Goal: Information Seeking & Learning: Learn about a topic

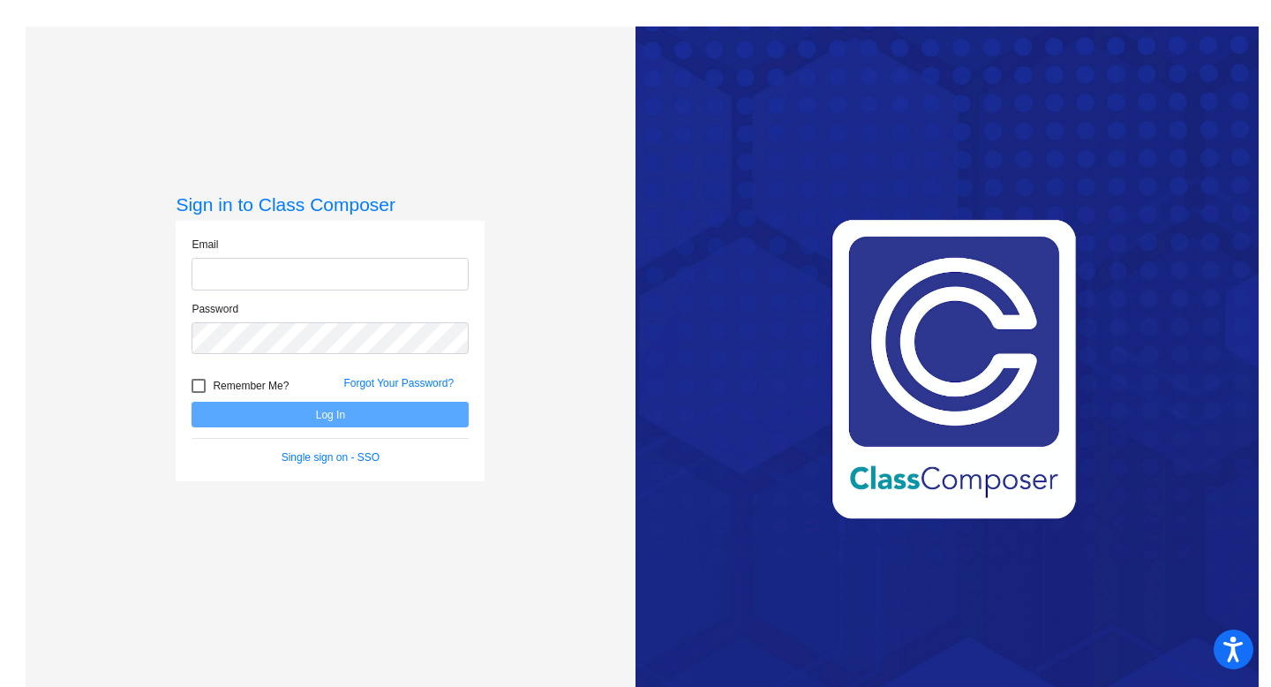
click at [293, 282] on input "email" at bounding box center [330, 274] width 277 height 33
type input "[EMAIL_ADDRESS][PERSON_NAME][DOMAIN_NAME]"
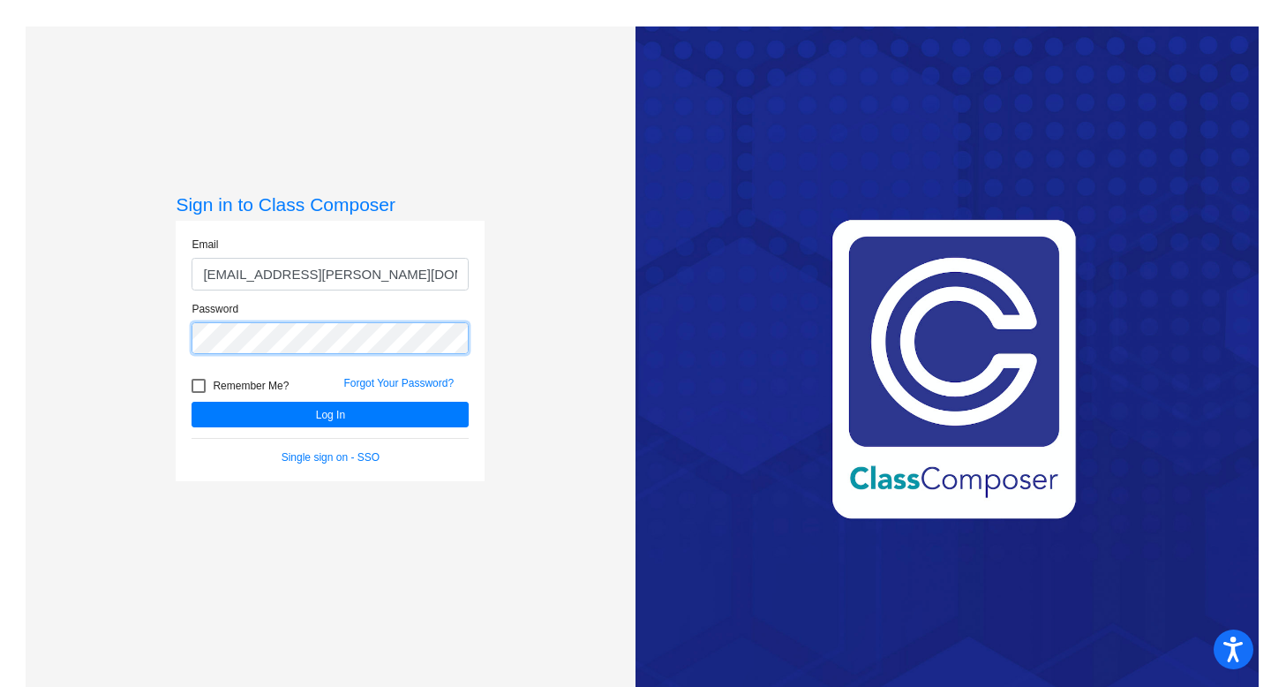
click at [192, 402] on button "Log In" at bounding box center [330, 415] width 277 height 26
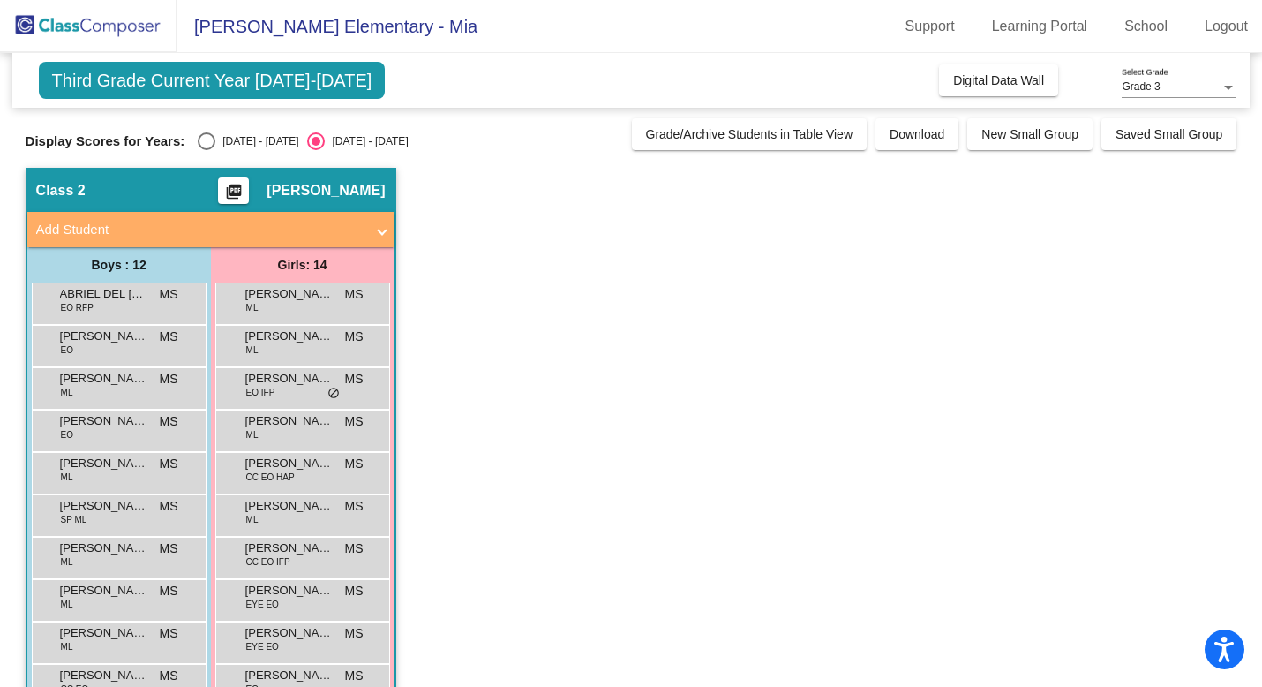
click at [209, 147] on div "Select an option" at bounding box center [207, 141] width 18 height 18
click at [207, 150] on input "[DATE] - [DATE]" at bounding box center [206, 150] width 1 height 1
radio input "true"
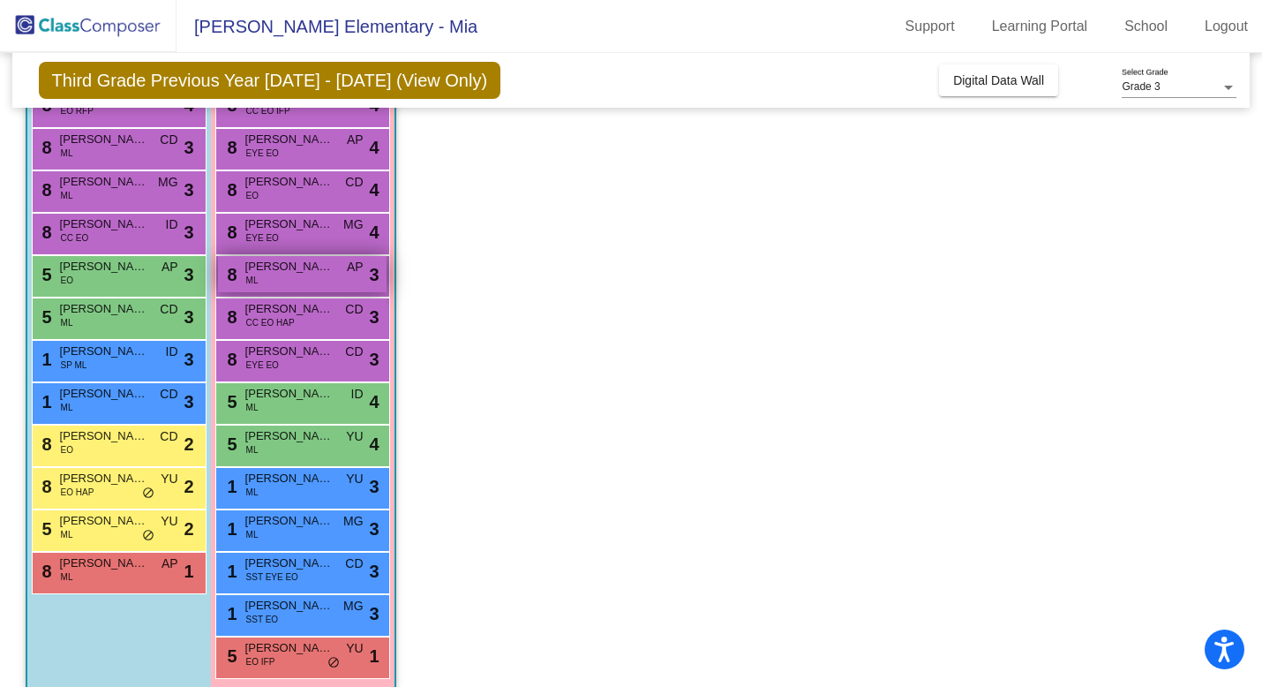
scroll to position [217, 0]
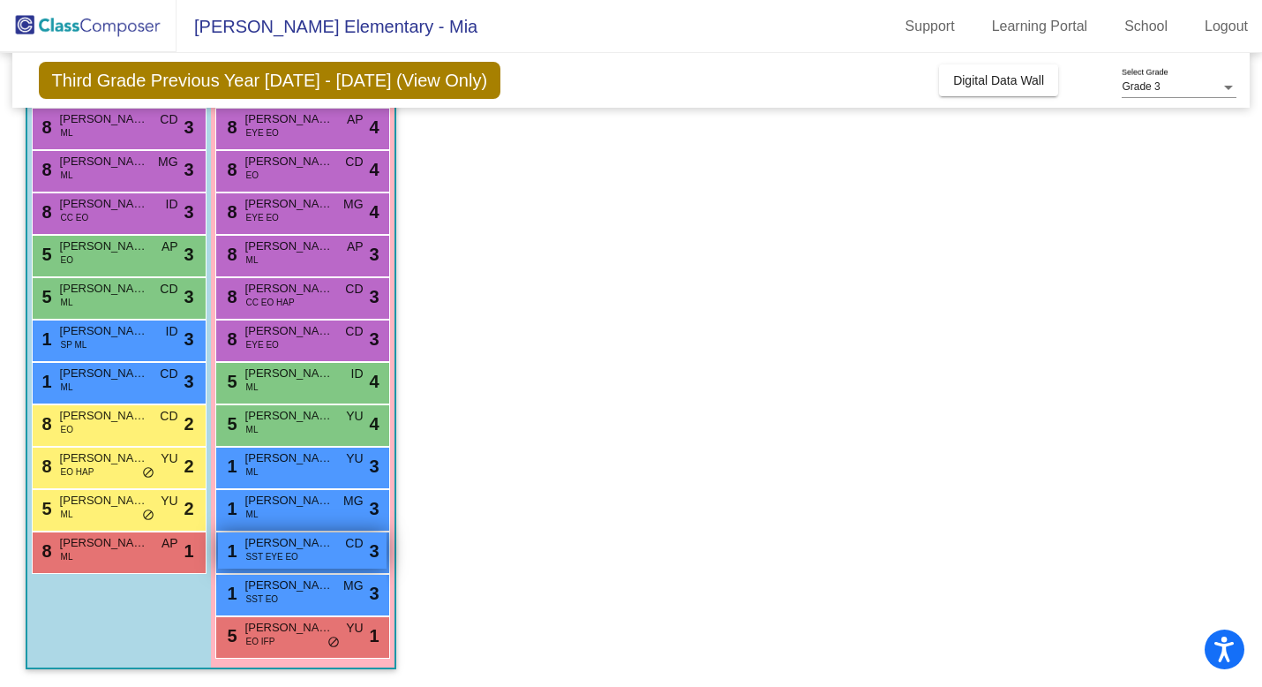
click at [297, 561] on div "1 [PERSON_NAME] SST EYE EO CD lock do_not_disturb_alt 3" at bounding box center [302, 550] width 169 height 36
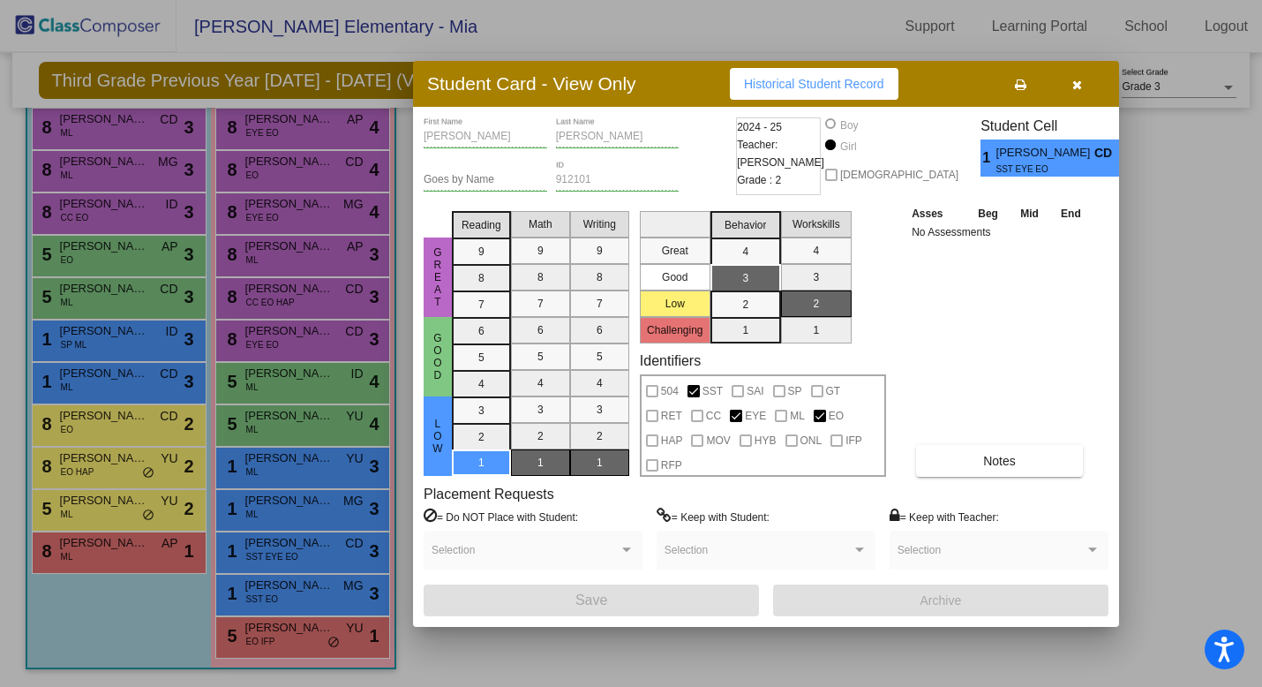
scroll to position [0, 0]
click at [1002, 468] on button "Notes" at bounding box center [999, 461] width 167 height 32
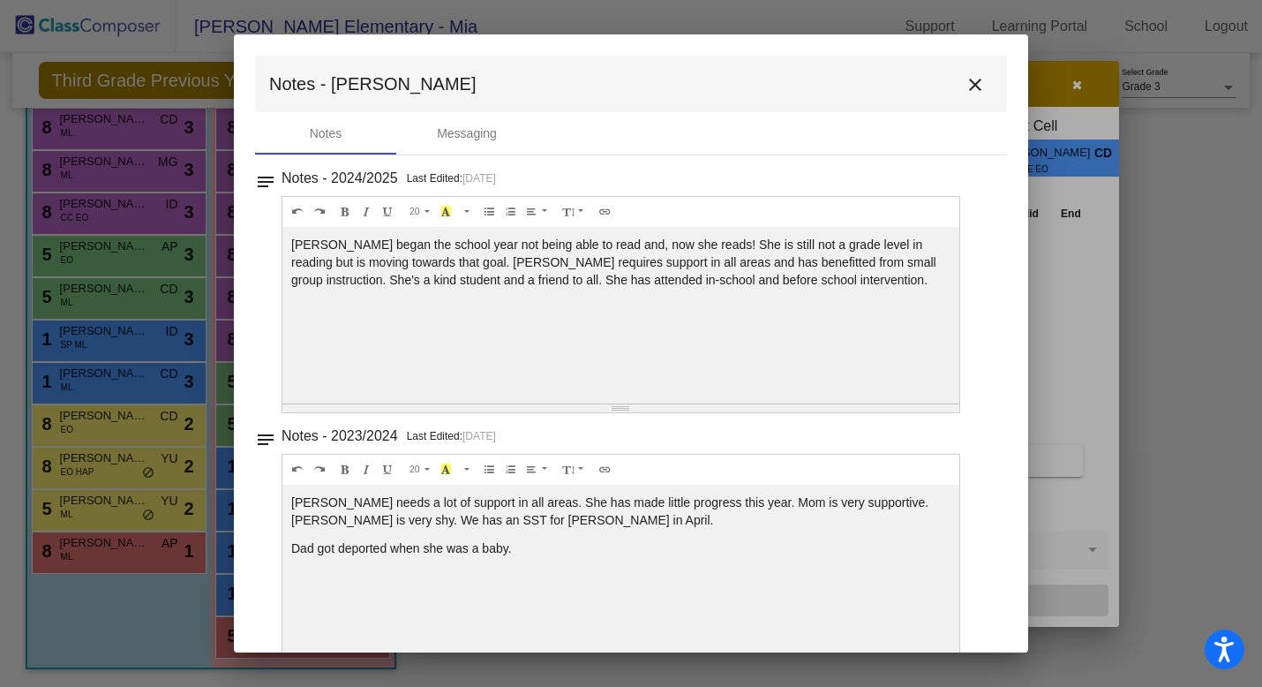
click at [966, 79] on mat-icon "close" at bounding box center [975, 84] width 21 height 21
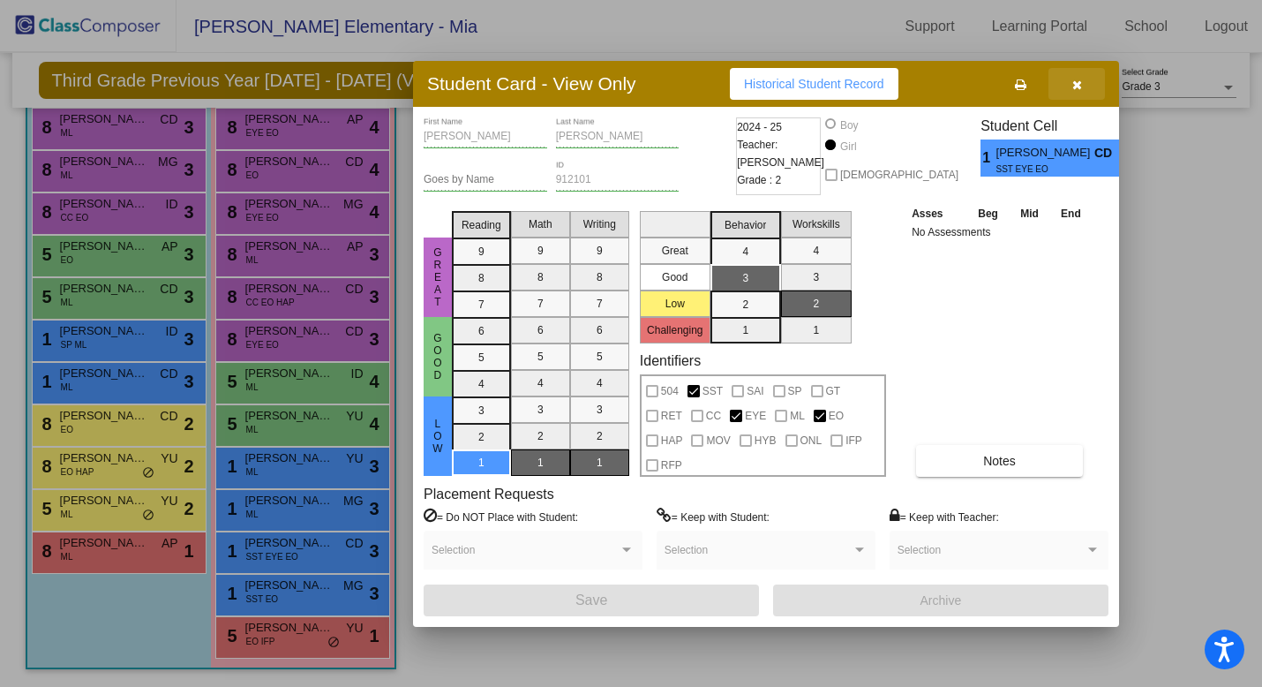
click at [1073, 85] on icon "button" at bounding box center [1078, 85] width 10 height 12
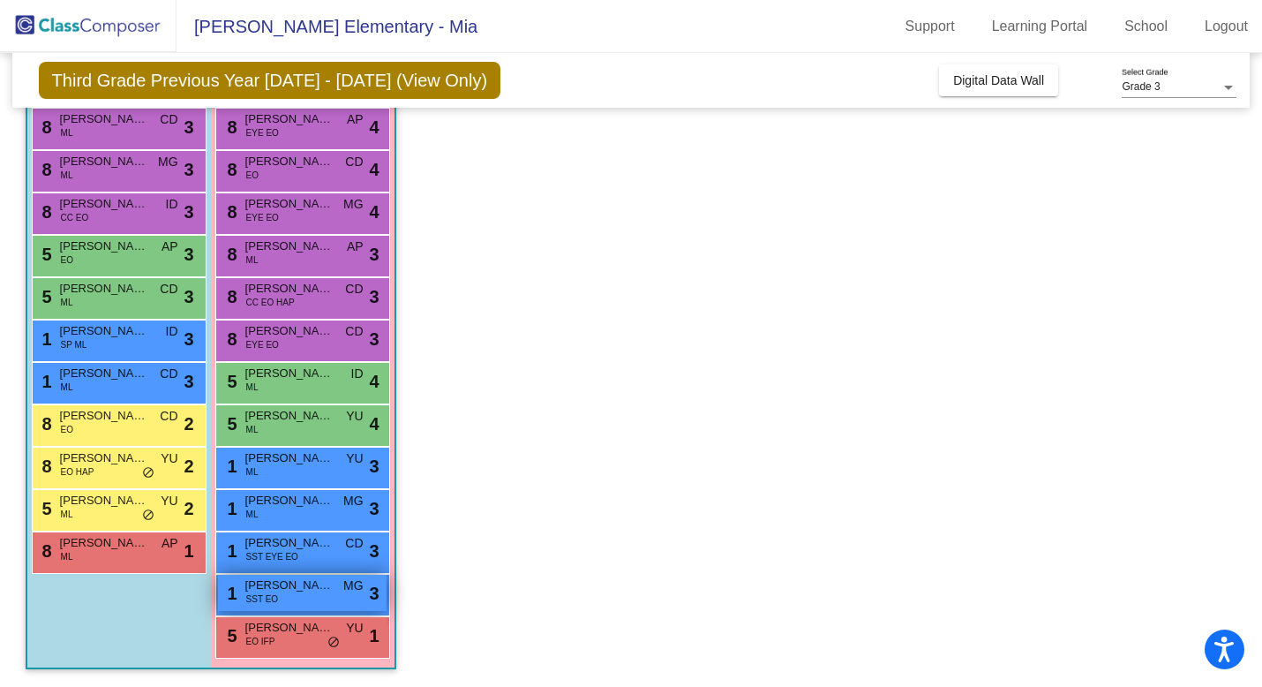
click at [270, 587] on span "[PERSON_NAME]" at bounding box center [289, 586] width 88 height 18
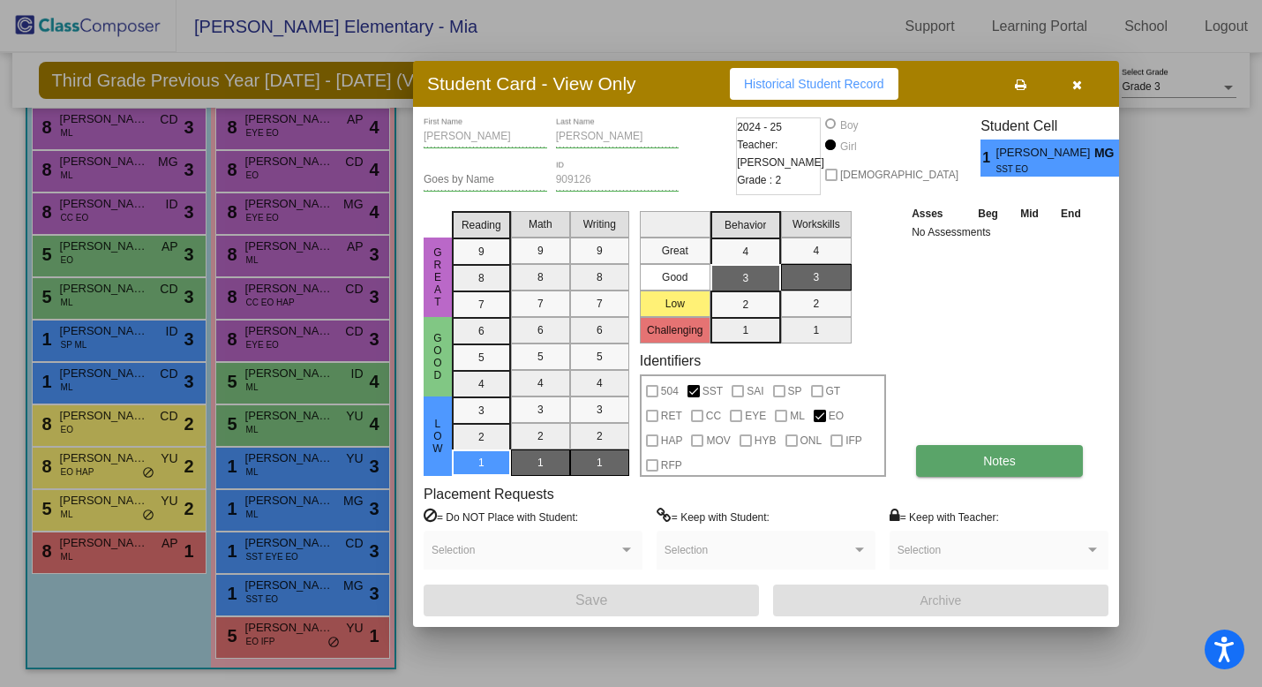
click at [984, 450] on button "Notes" at bounding box center [999, 461] width 167 height 32
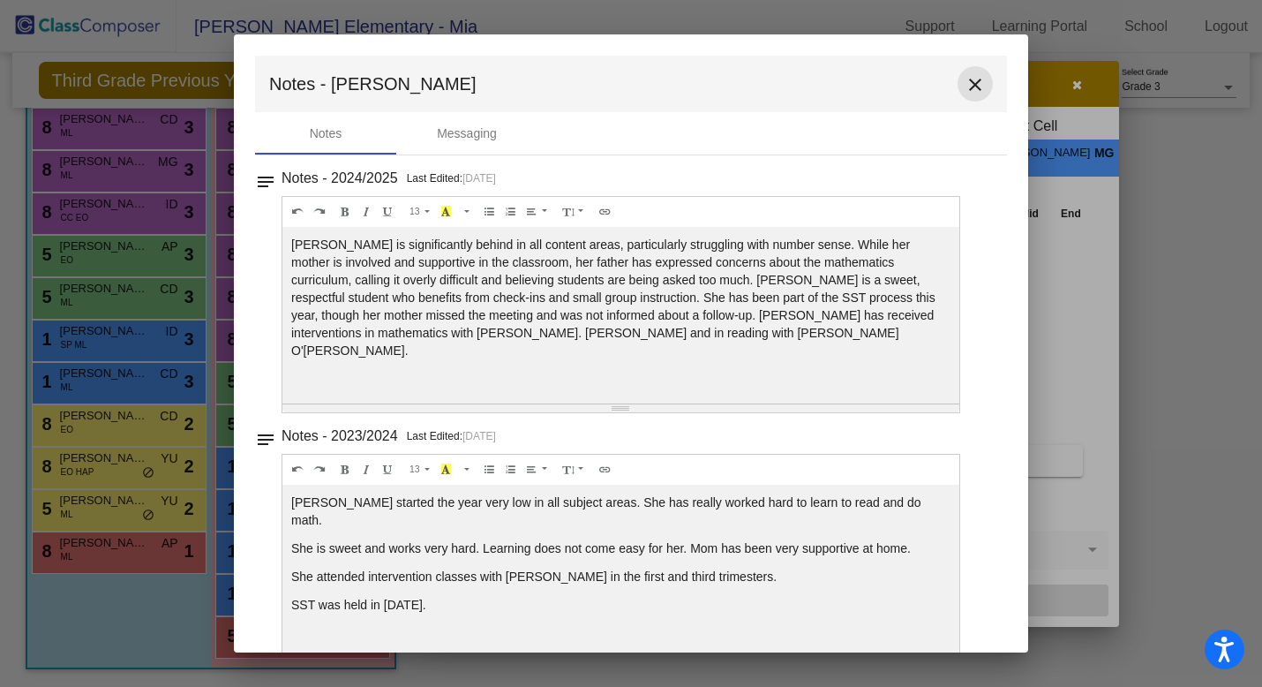
click at [968, 86] on mat-icon "close" at bounding box center [975, 84] width 21 height 21
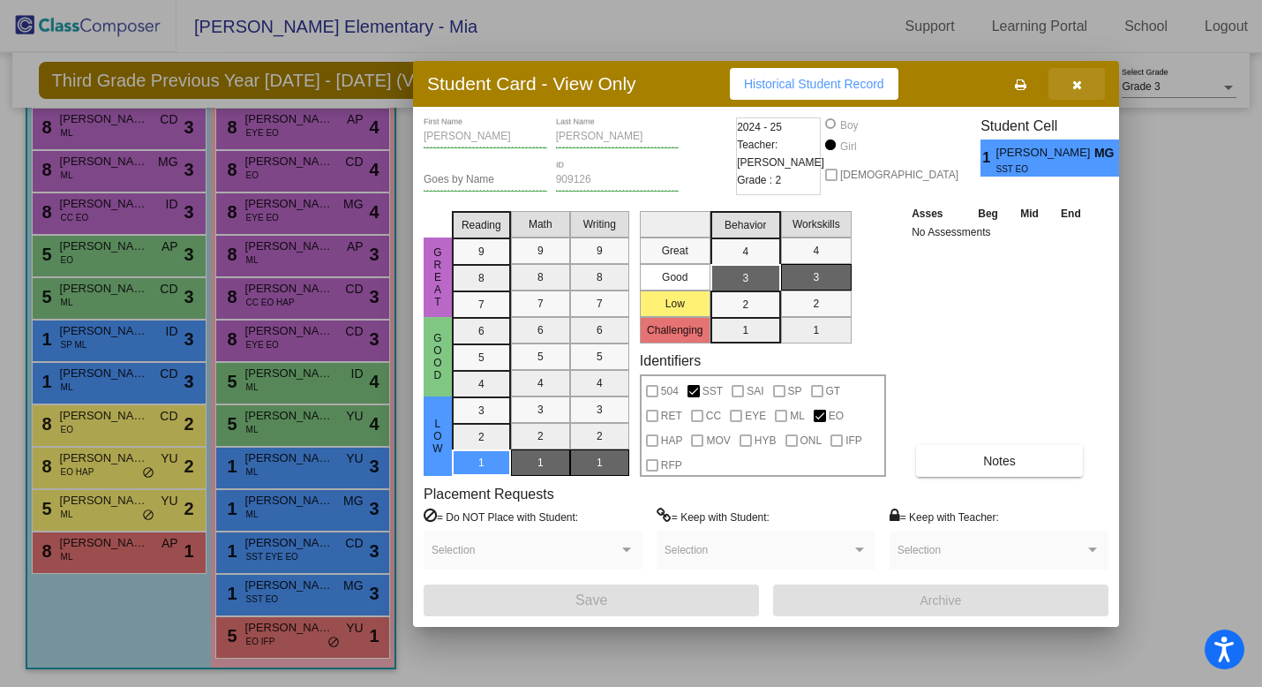
click at [1083, 91] on button "button" at bounding box center [1077, 84] width 57 height 32
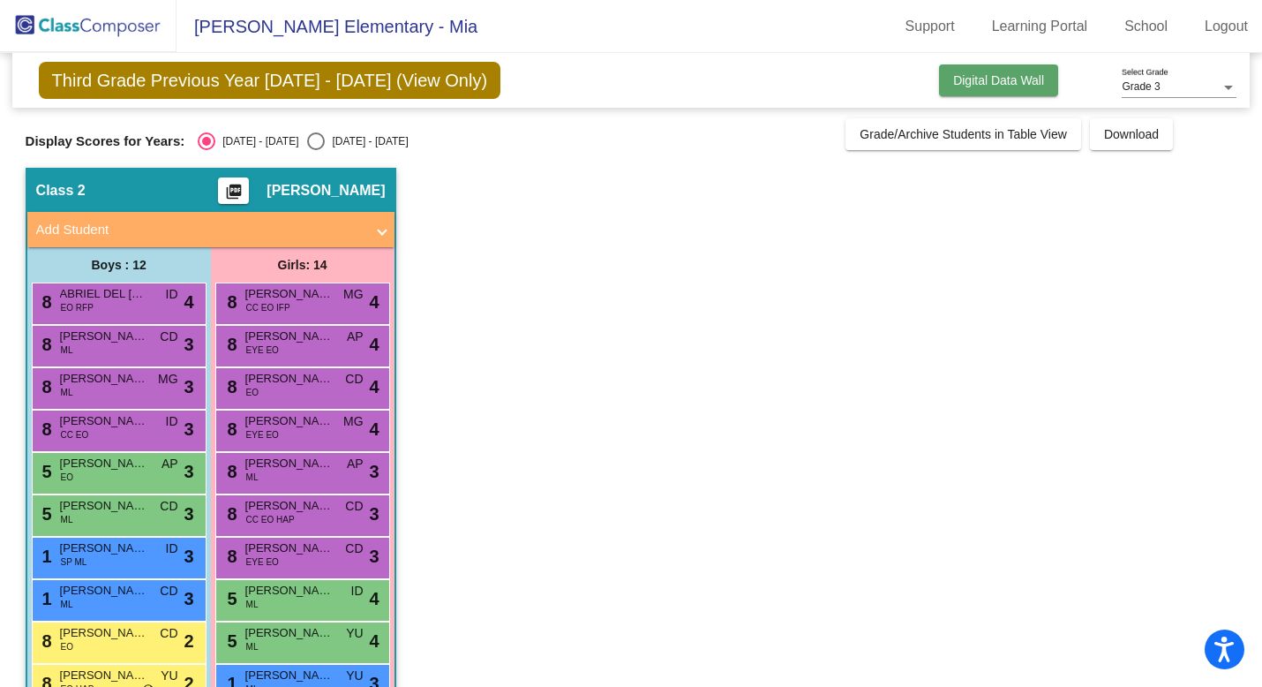
click at [1008, 78] on span "Digital Data Wall" at bounding box center [998, 80] width 91 height 14
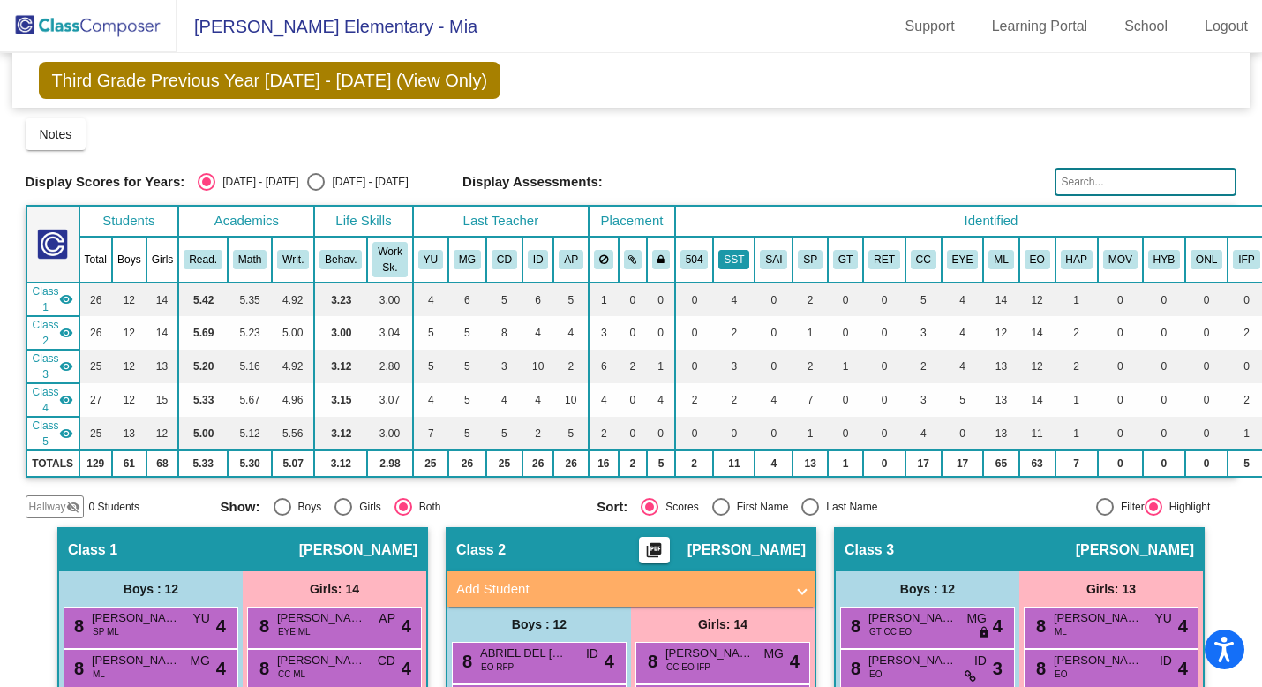
click at [742, 260] on button "SST" at bounding box center [734, 259] width 31 height 19
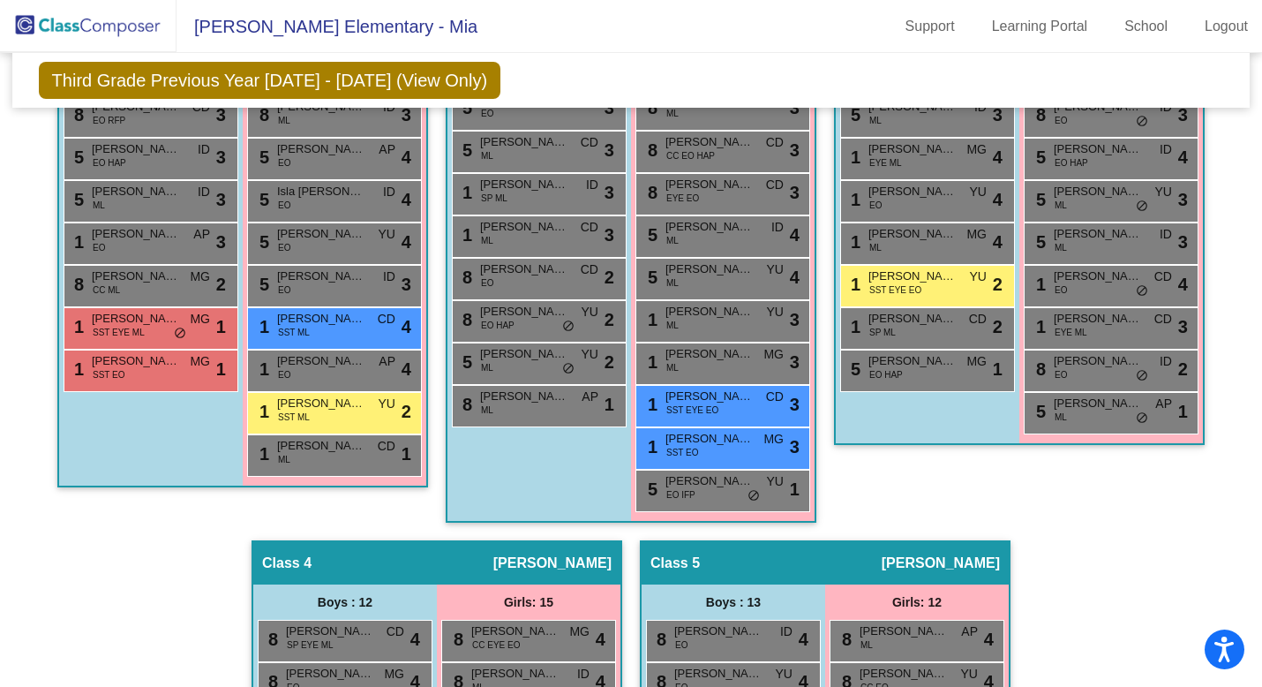
scroll to position [722, 0]
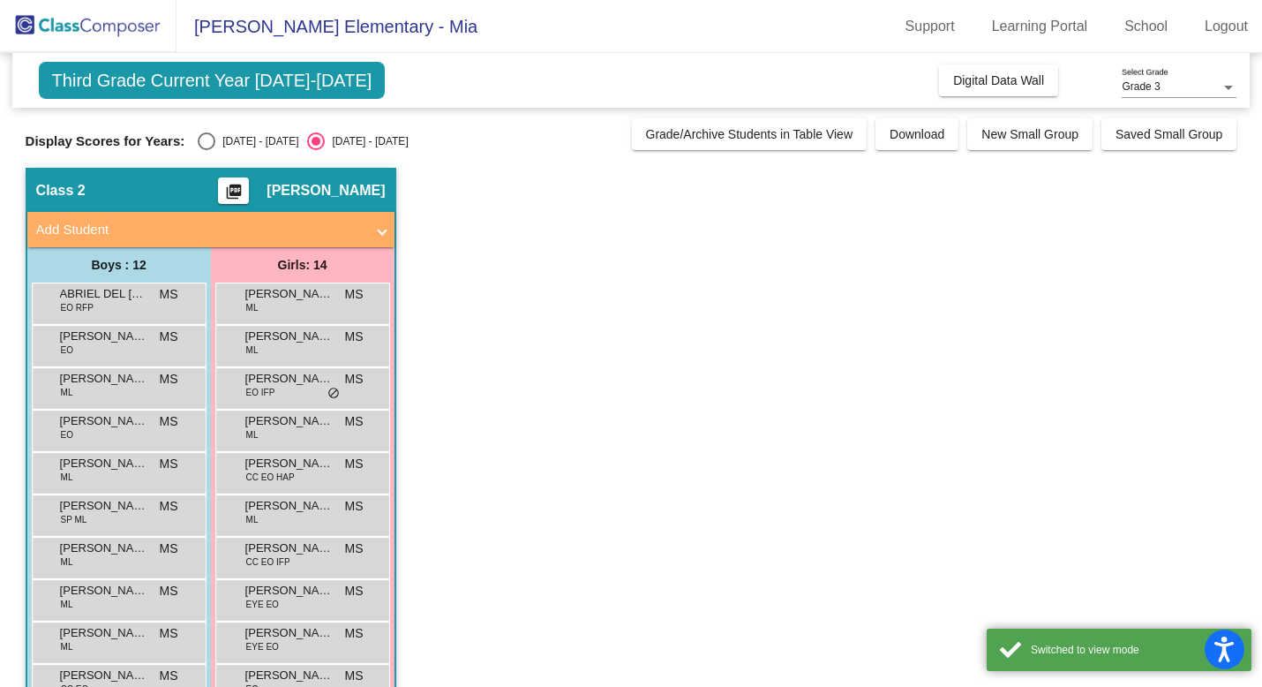
click at [216, 135] on div "[DATE] - [DATE]" at bounding box center [256, 141] width 83 height 16
click at [207, 150] on input "[DATE] - [DATE]" at bounding box center [206, 150] width 1 height 1
radio input "true"
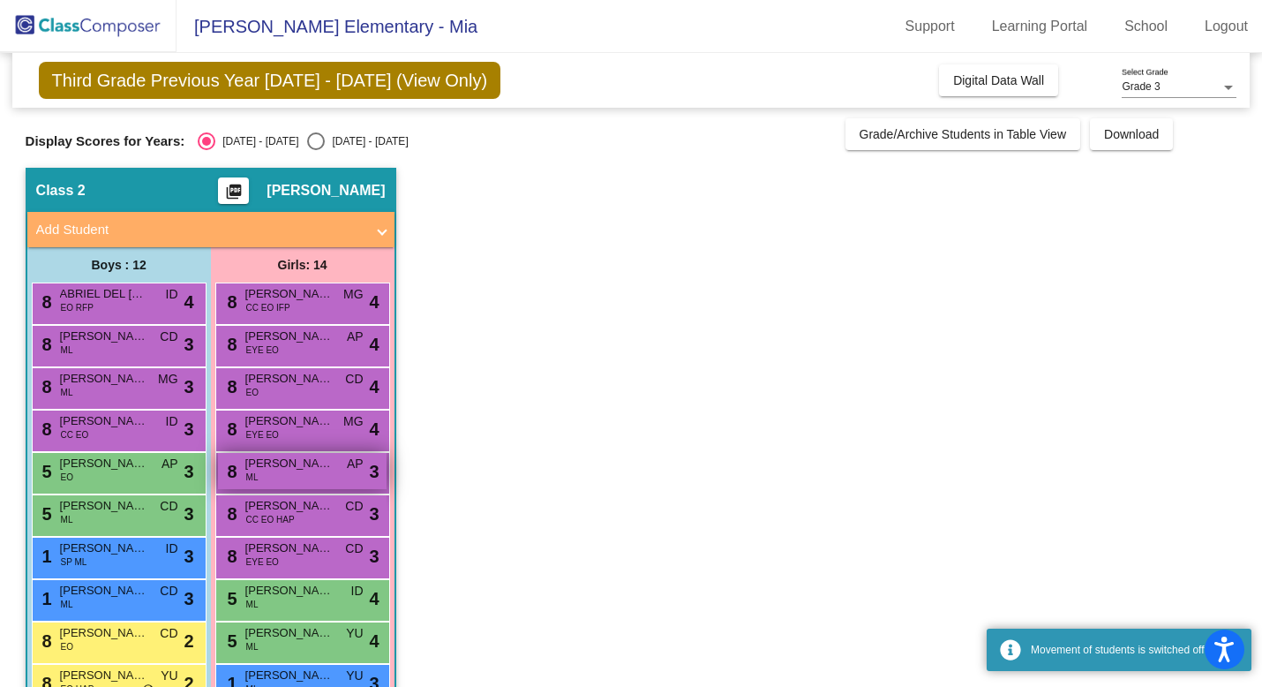
scroll to position [162, 0]
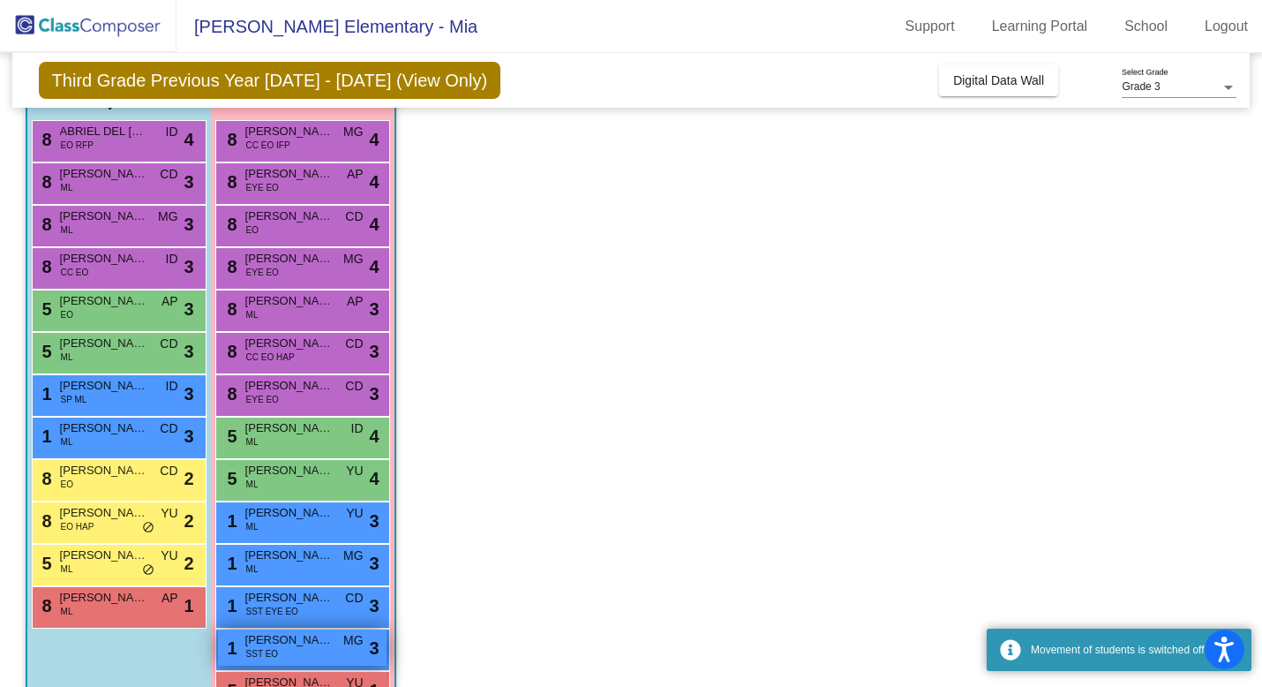
click at [271, 646] on span "[PERSON_NAME]" at bounding box center [289, 640] width 88 height 18
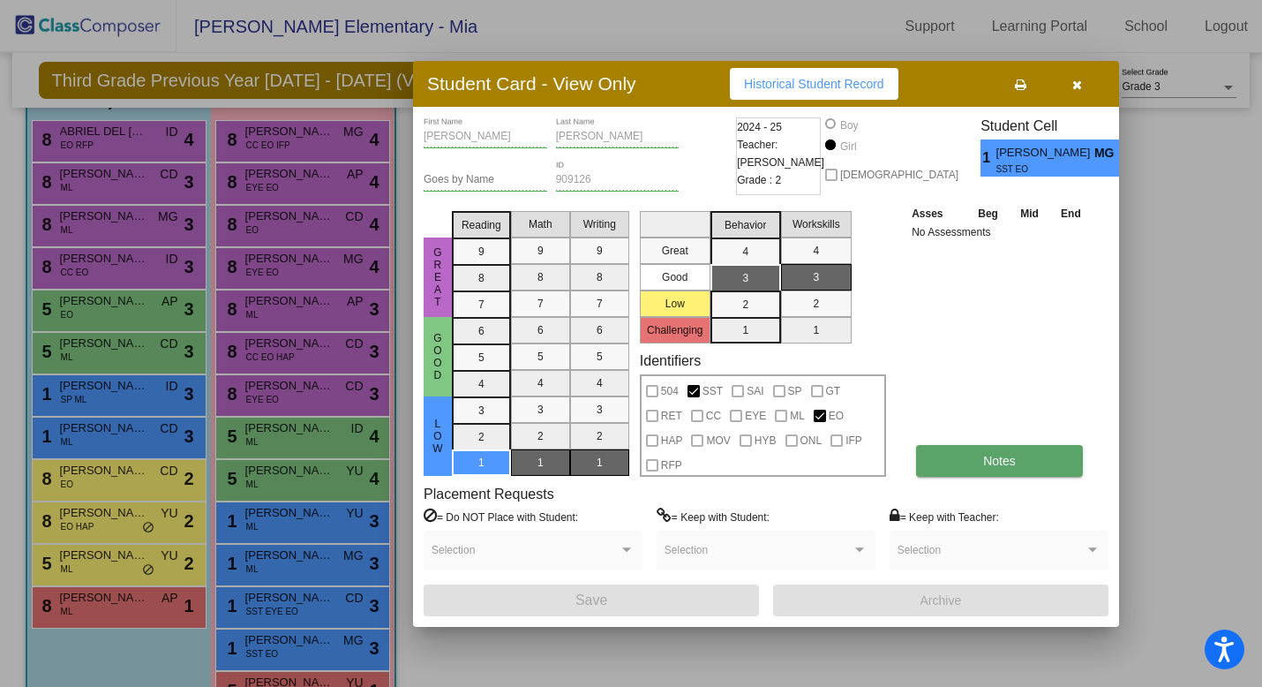
click at [996, 455] on span "Notes" at bounding box center [1000, 461] width 33 height 14
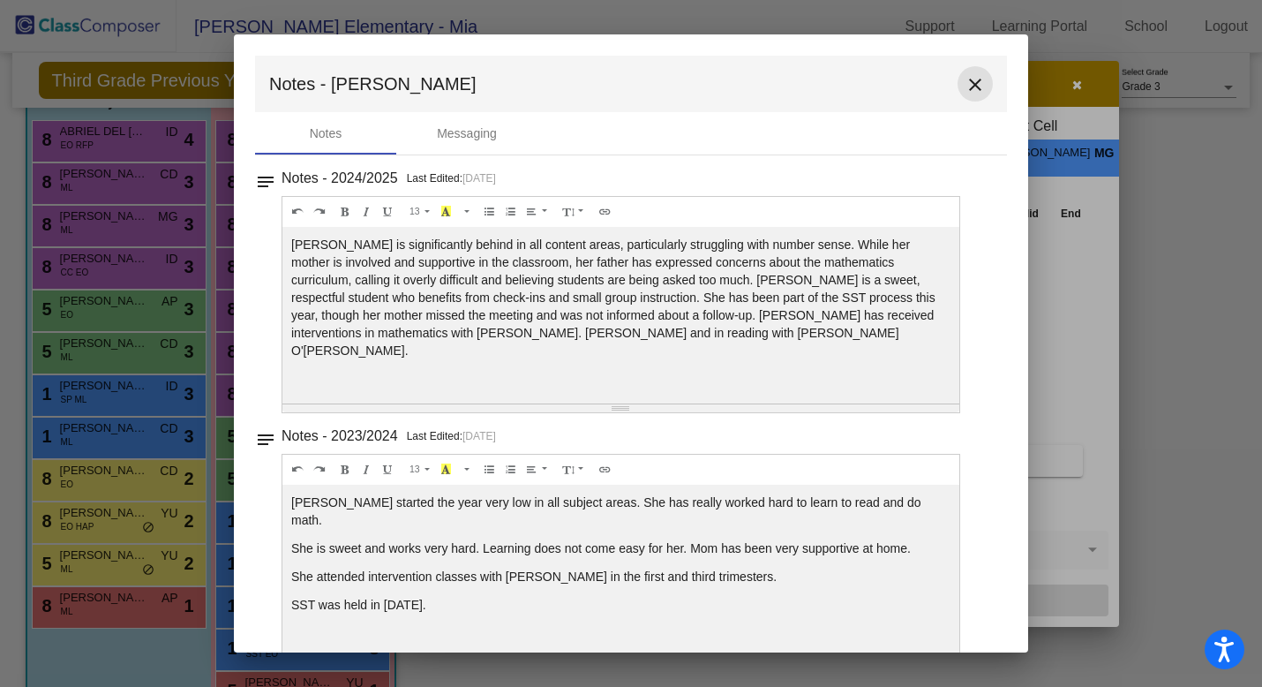
click at [965, 82] on mat-icon "close" at bounding box center [975, 84] width 21 height 21
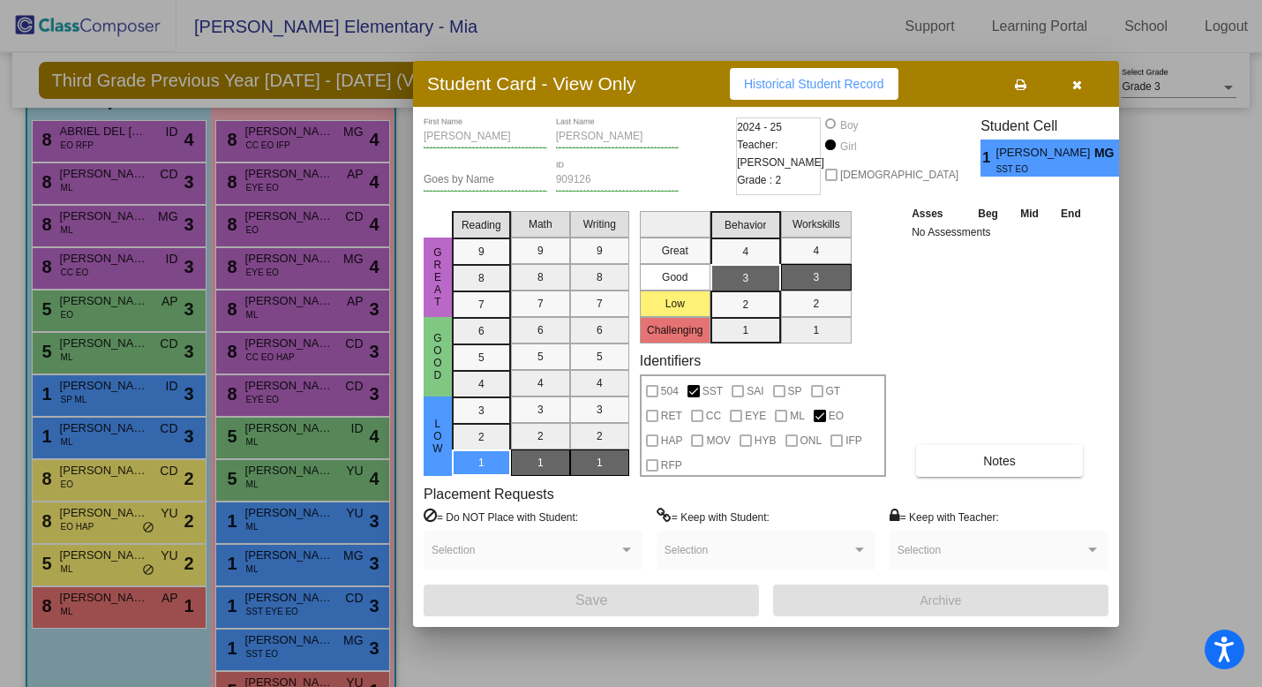
click at [1075, 81] on icon "button" at bounding box center [1078, 85] width 10 height 12
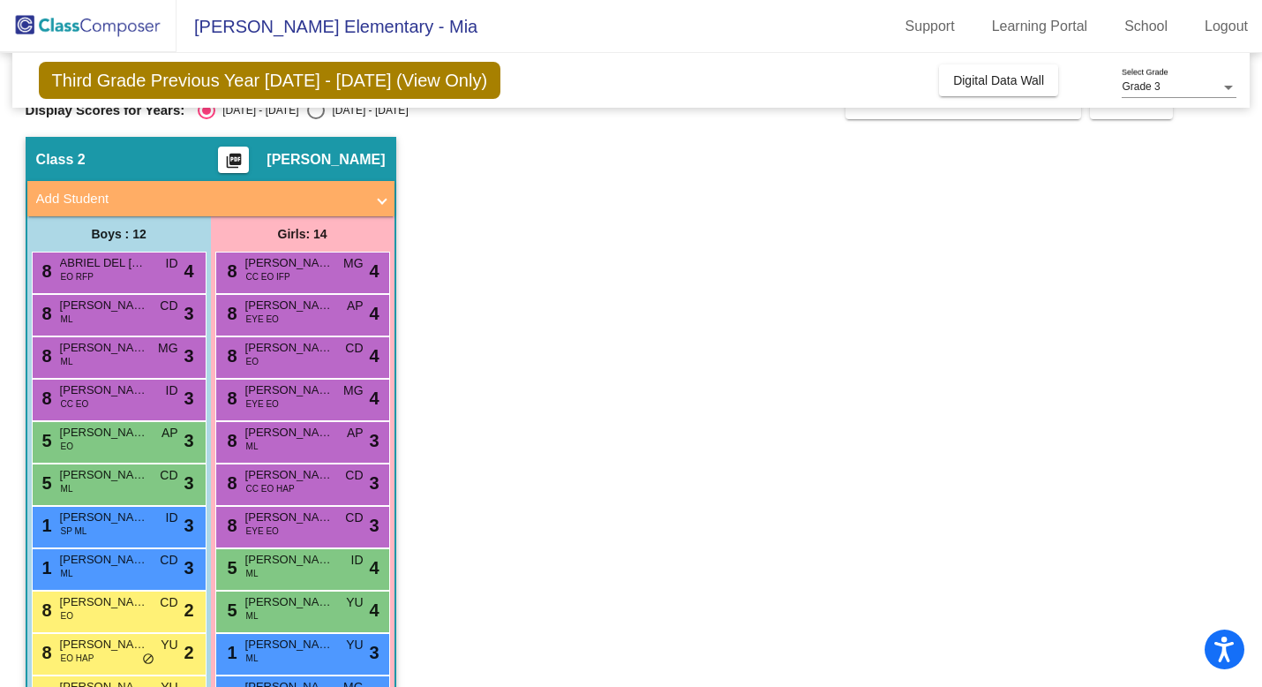
scroll to position [0, 0]
